Goal: Browse casually

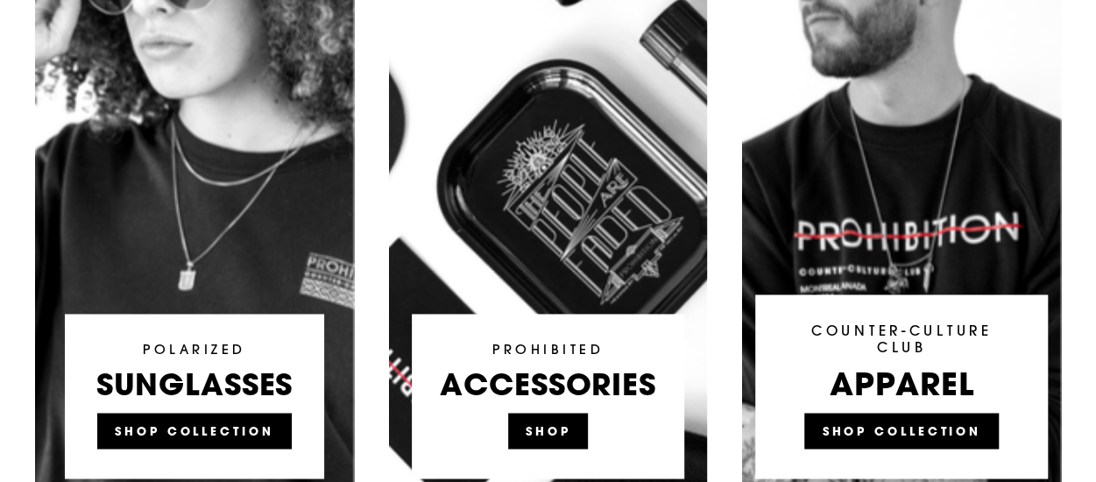
scroll to position [701, 0]
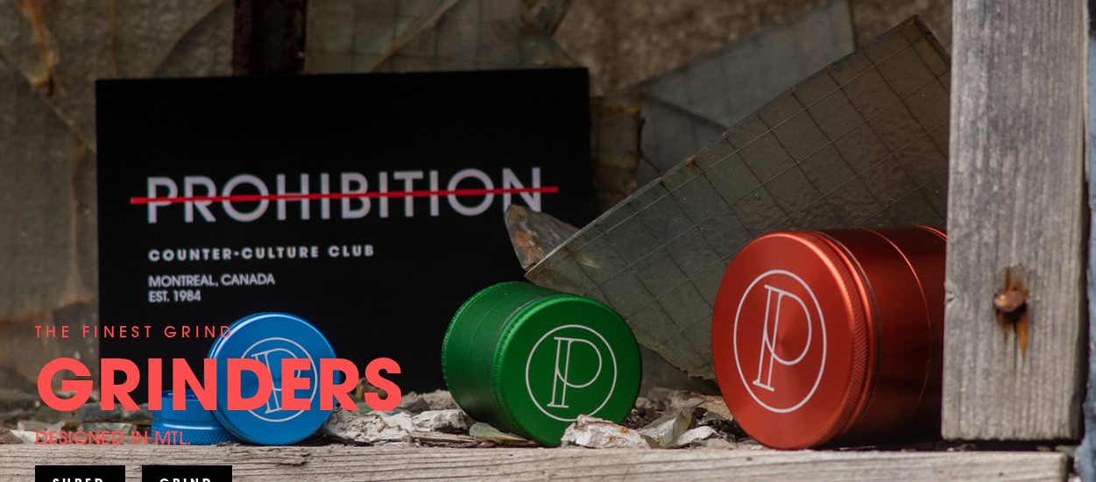
scroll to position [70, 0]
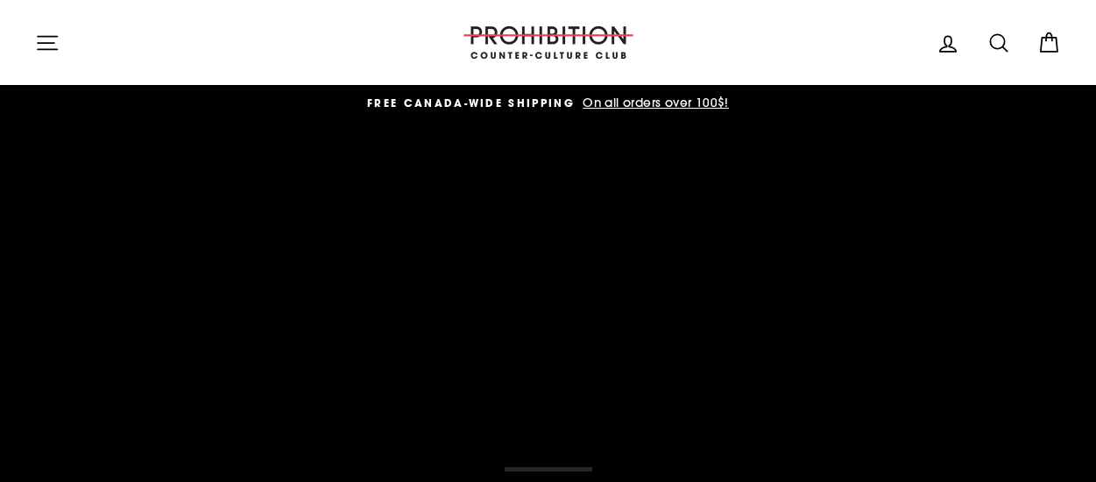
scroll to position [70, 0]
